Goal: Task Accomplishment & Management: Manage account settings

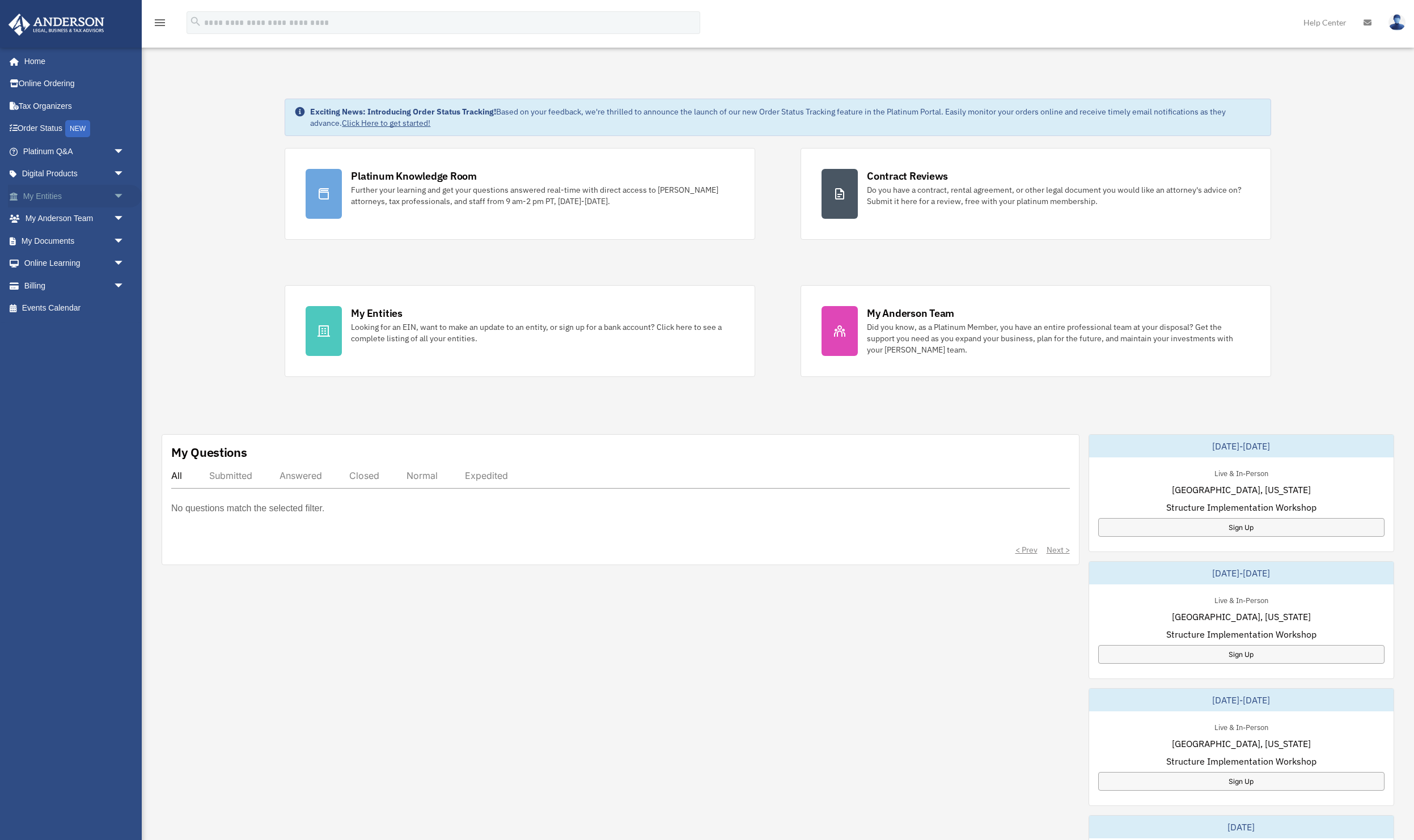
click at [122, 195] on span "arrow_drop_down" at bounding box center [125, 196] width 23 height 23
click at [119, 377] on span "arrow_drop_down" at bounding box center [125, 375] width 23 height 23
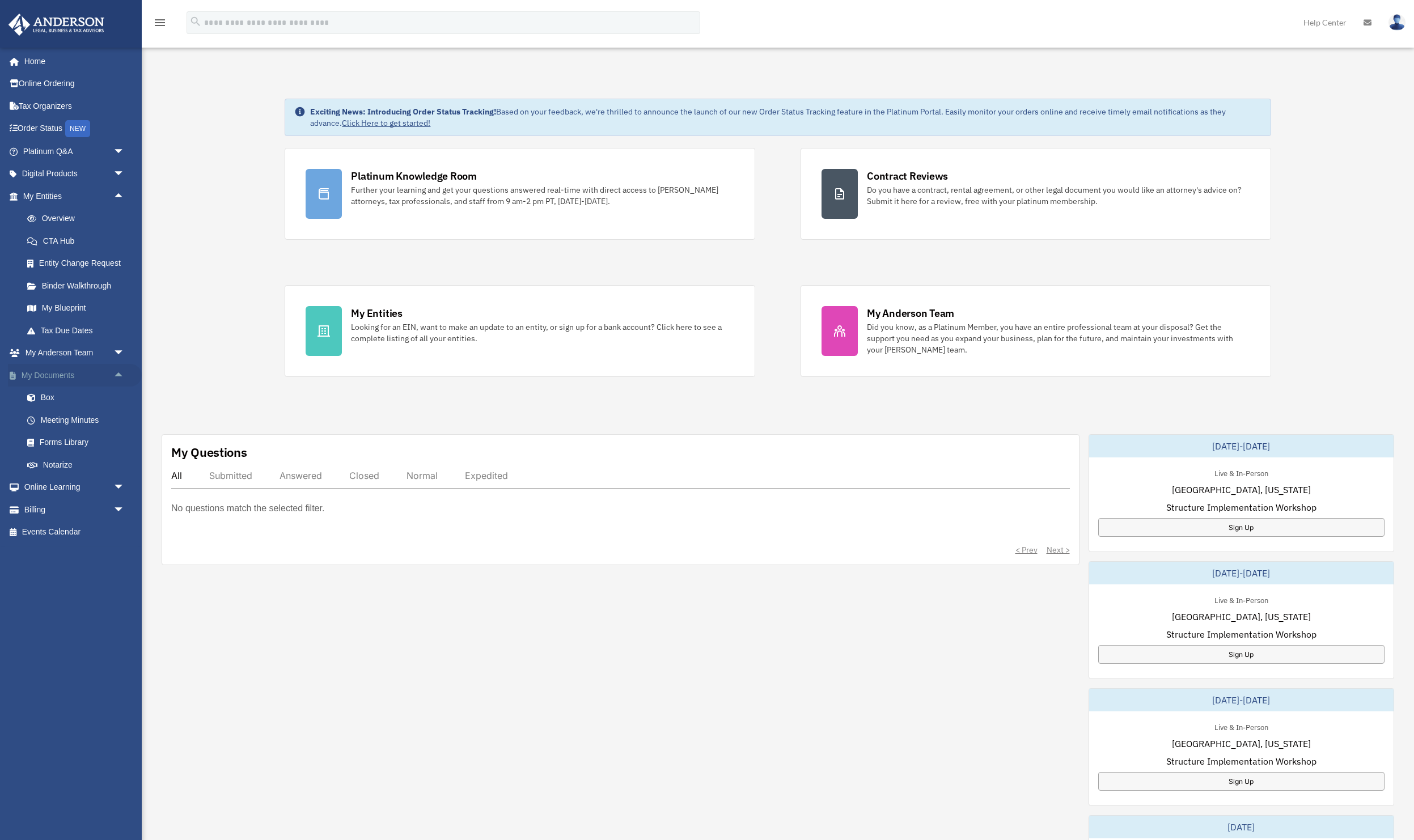
click at [119, 377] on span "arrow_drop_up" at bounding box center [125, 375] width 23 height 23
click at [80, 217] on link "Overview" at bounding box center [78, 219] width 126 height 23
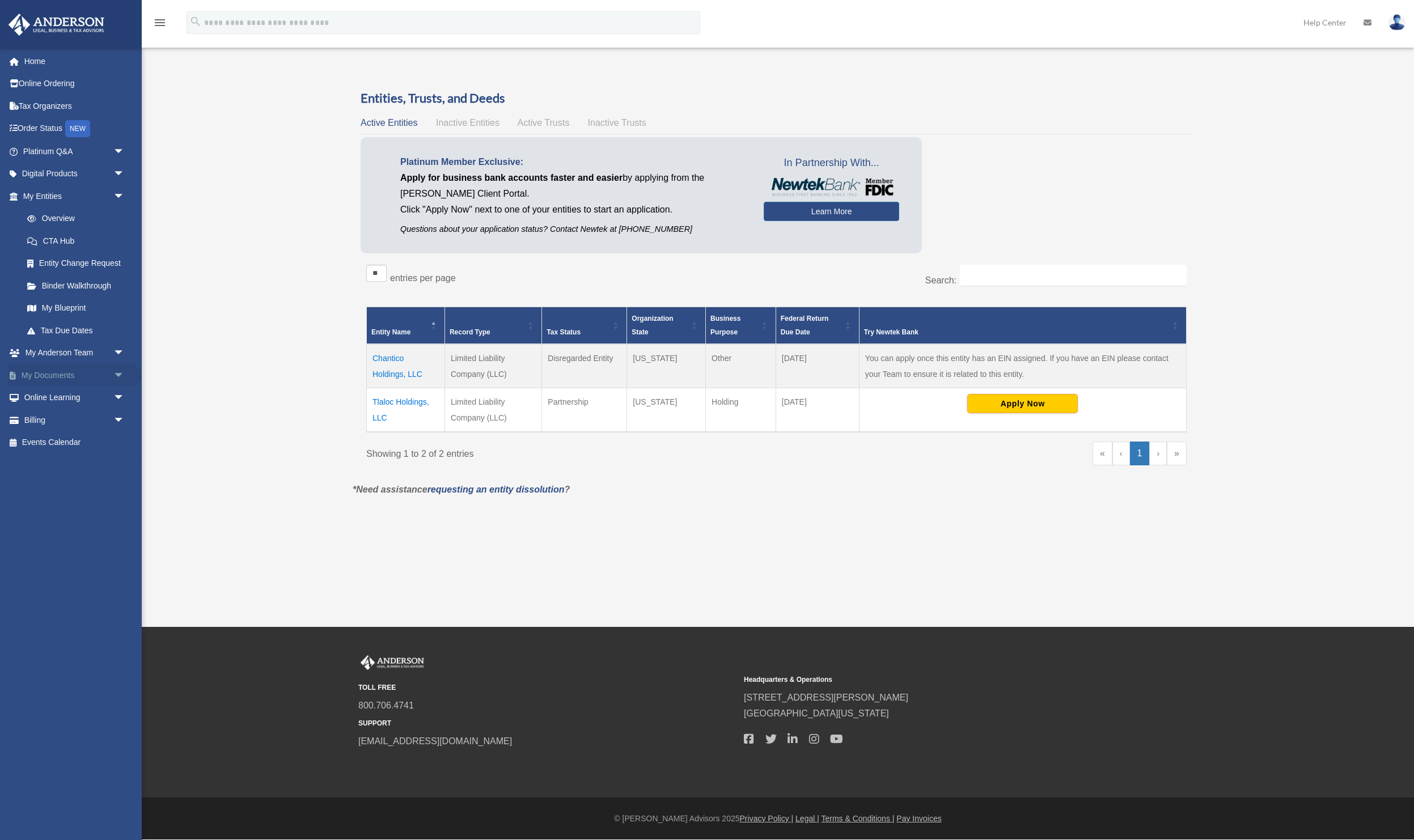
click at [114, 387] on span "arrow_drop_down" at bounding box center [125, 375] width 23 height 23
click at [60, 410] on link "Box" at bounding box center [78, 398] width 126 height 23
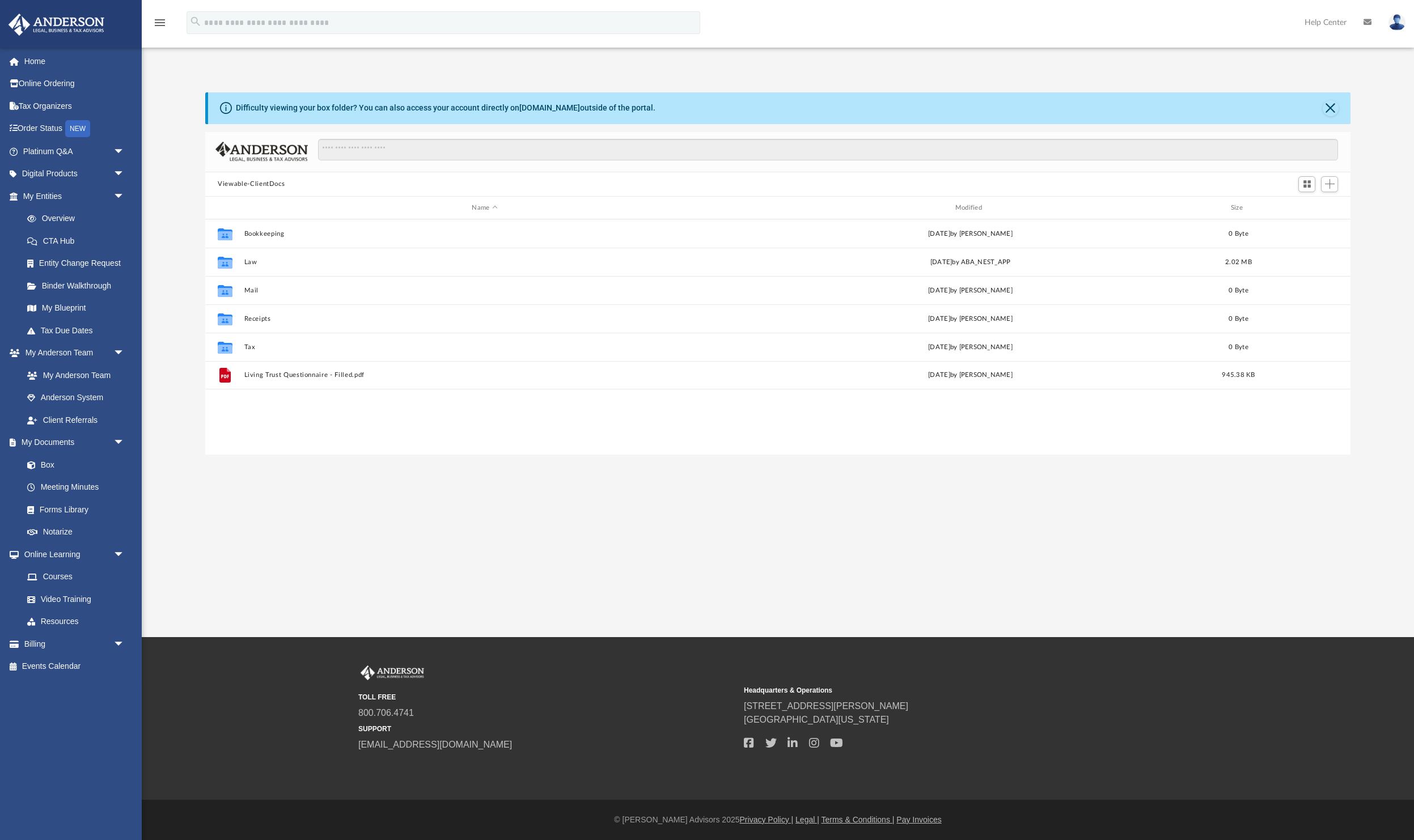
scroll to position [257, 1145]
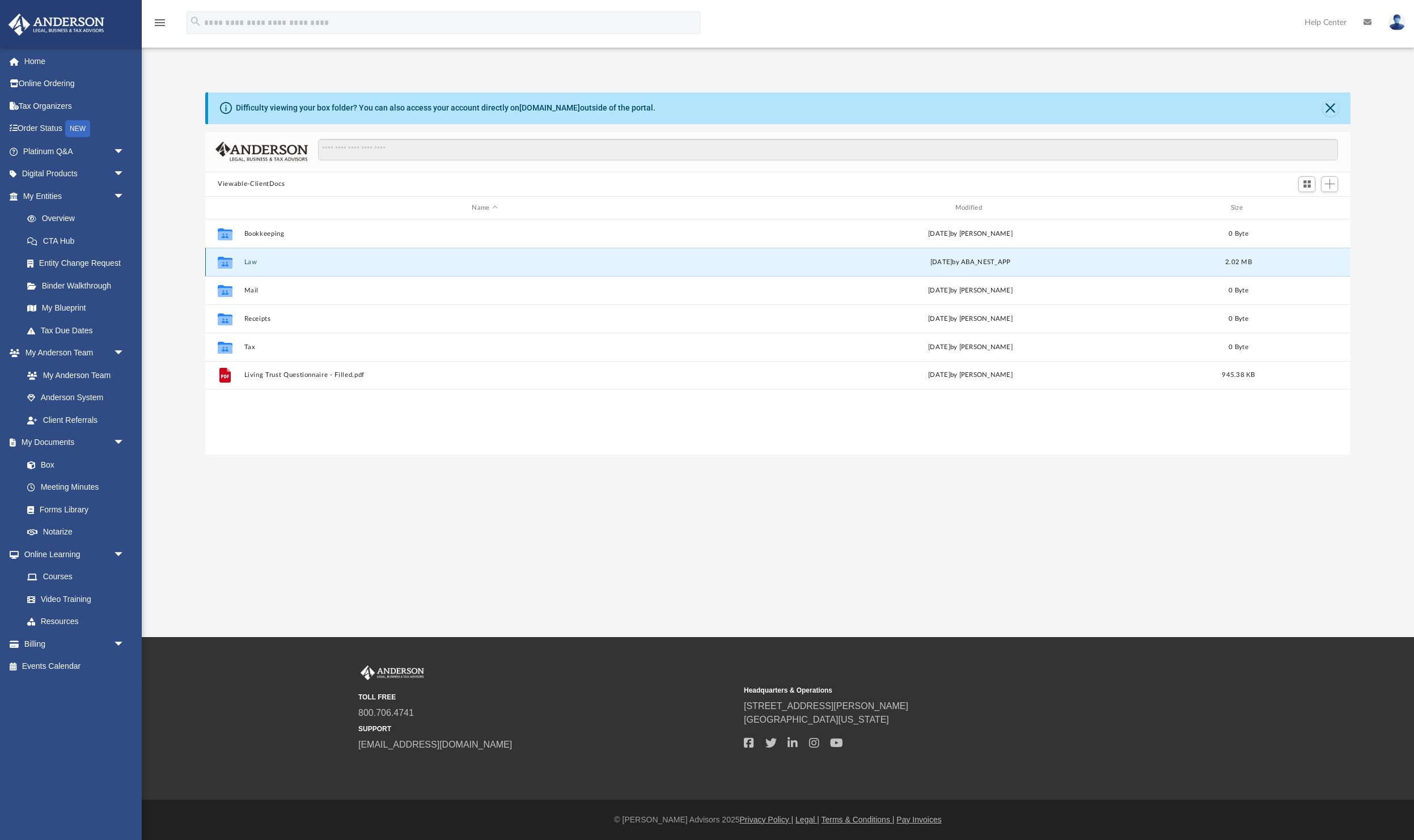
click at [252, 260] on button "Law" at bounding box center [485, 262] width 481 height 7
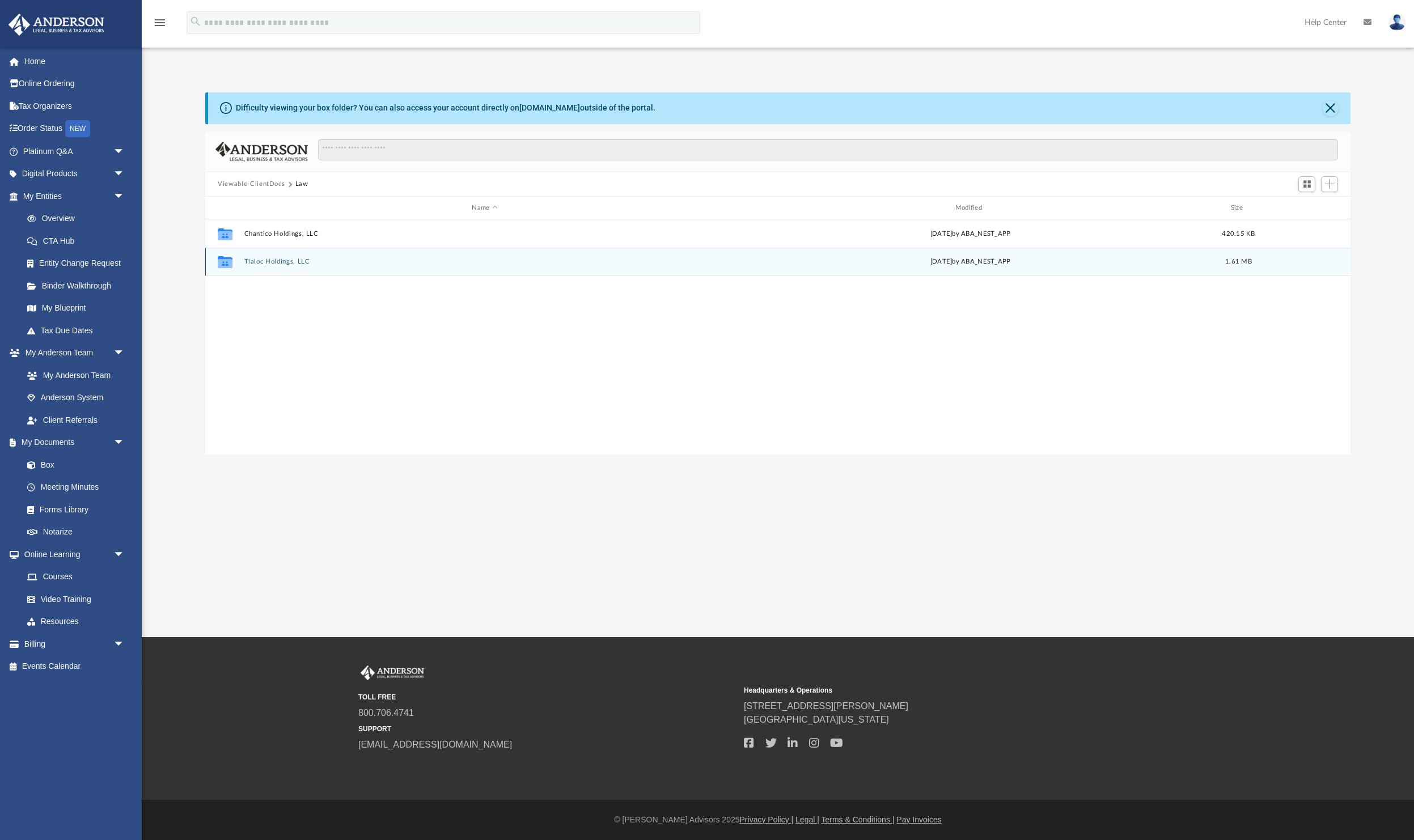
click at [297, 262] on button "Tlaloc Holdings, LLC" at bounding box center [485, 262] width 481 height 7
click at [327, 262] on button "[DATE] (07:30:22) - Tlaloc Holdings, LLC - EIN Letter from IRS.pdf" at bounding box center [485, 262] width 481 height 7
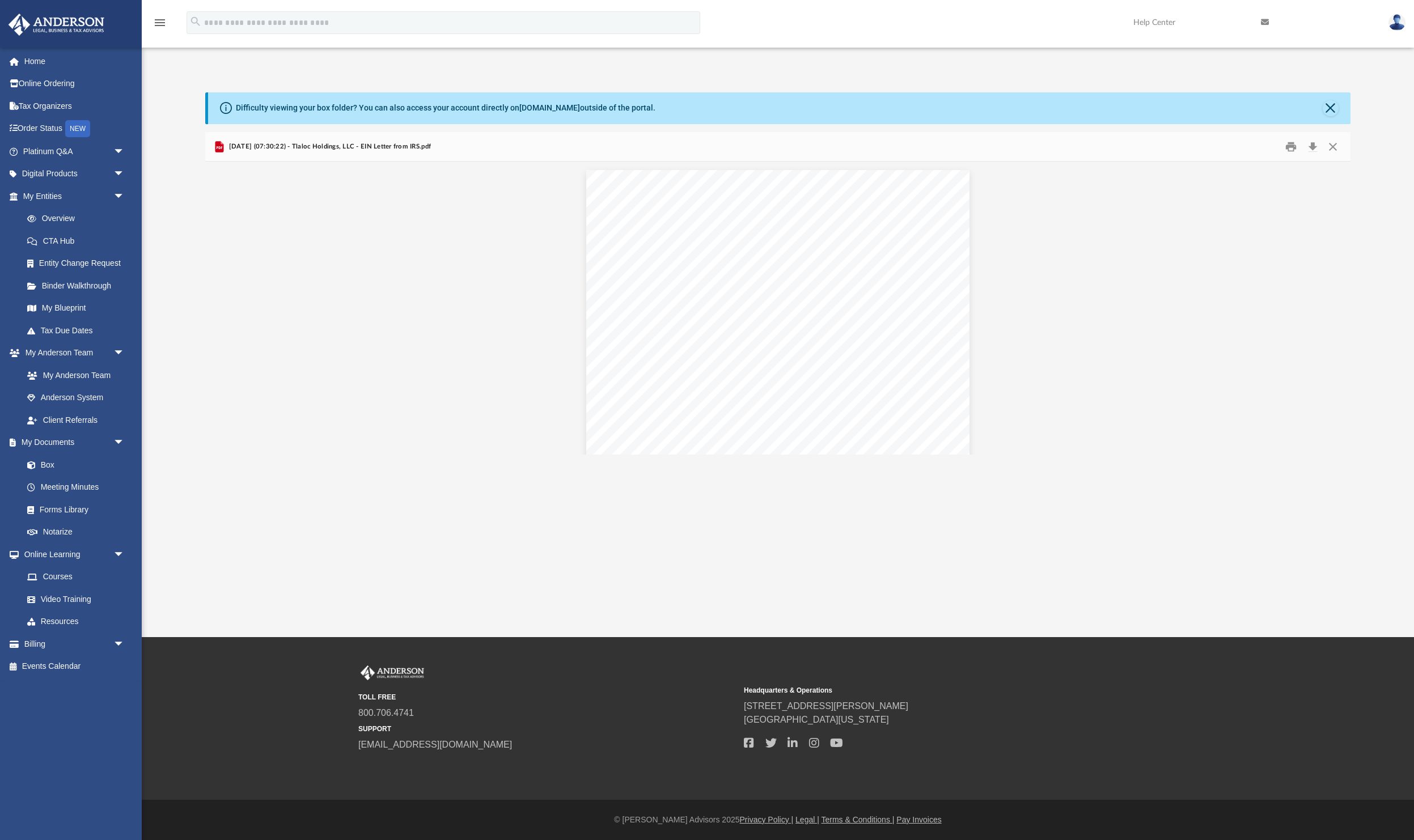
click at [1397, 28] on img at bounding box center [1397, 22] width 17 height 17
click at [1204, 97] on link "Logout" at bounding box center [1227, 98] width 114 height 23
